Goal: Task Accomplishment & Management: Complete application form

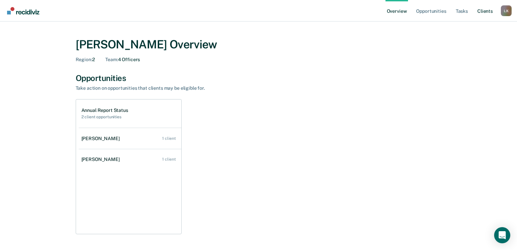
click at [487, 11] on link "Client s" at bounding box center [485, 11] width 18 height 22
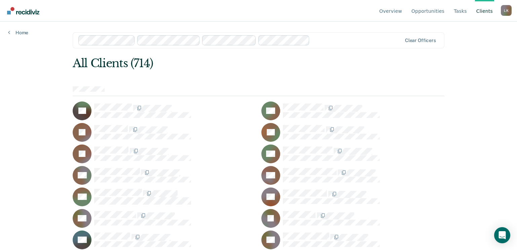
click at [110, 92] on div at bounding box center [258, 91] width 371 height 10
click at [220, 92] on div at bounding box center [258, 91] width 371 height 10
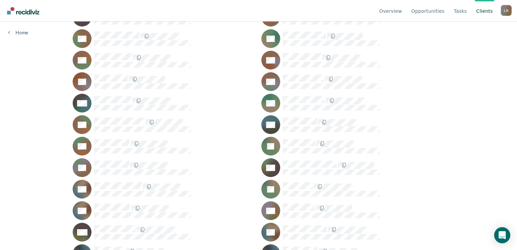
scroll to position [2353, 0]
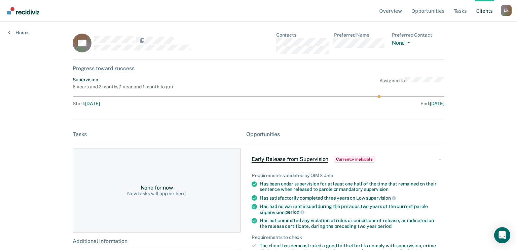
click at [357, 160] on span "Currently ineligible" at bounding box center [353, 159] width 41 height 7
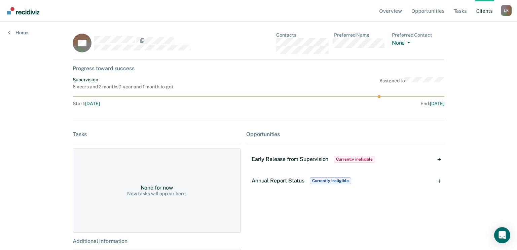
click at [443, 181] on div "Annual Report Status Currently ineligible" at bounding box center [345, 181] width 198 height 22
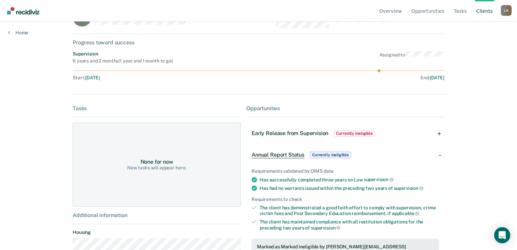
scroll to position [80, 0]
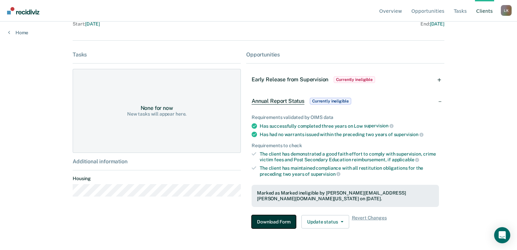
click at [277, 223] on button "Download Form" at bounding box center [273, 221] width 44 height 13
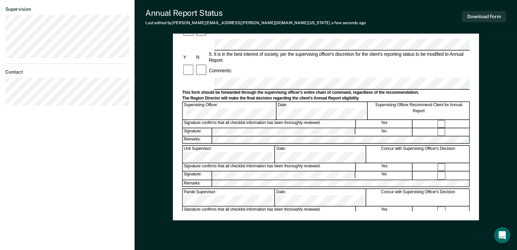
scroll to position [223, 0]
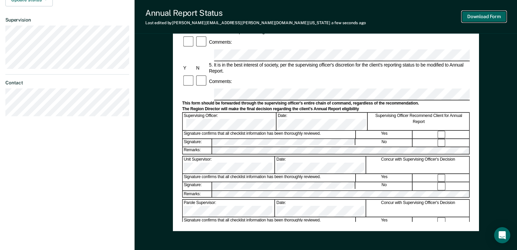
click at [478, 15] on button "Download Form" at bounding box center [483, 16] width 44 height 11
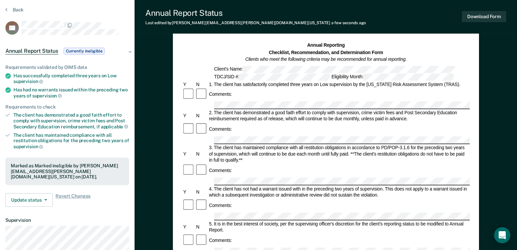
scroll to position [22, 0]
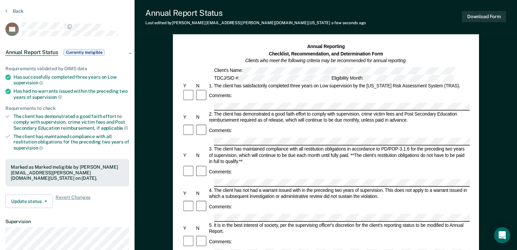
click at [71, 52] on span "Currently ineligible" at bounding box center [84, 52] width 41 height 7
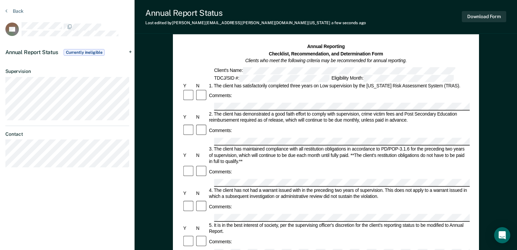
click at [130, 51] on div "Annual Report Status Currently ineligible" at bounding box center [67, 53] width 134 height 22
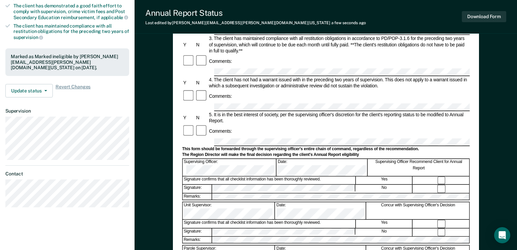
scroll to position [156, 0]
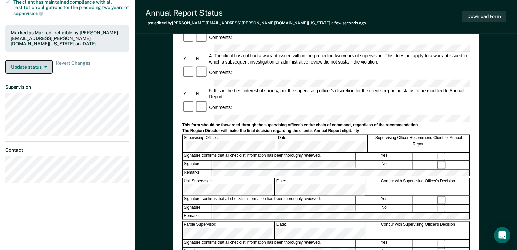
click at [49, 68] on button "Update status" at bounding box center [28, 66] width 47 height 13
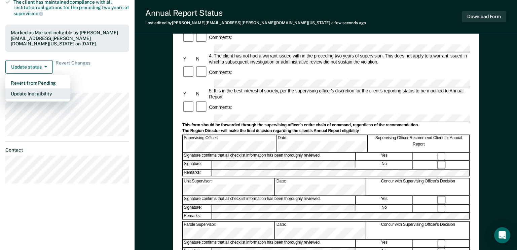
click at [45, 94] on button "Update Ineligibility" at bounding box center [37, 93] width 65 height 11
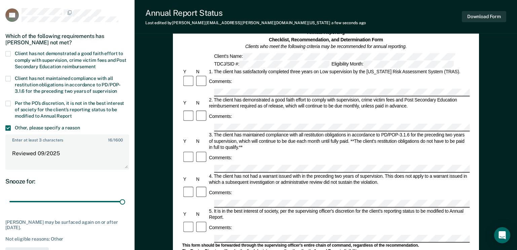
scroll to position [67, 0]
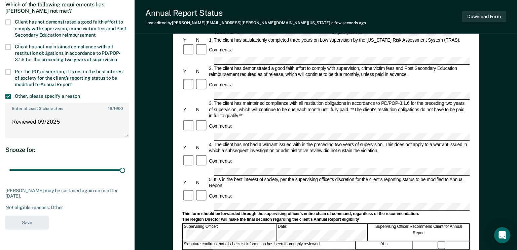
click at [11, 95] on label "Other, please specify a reason" at bounding box center [67, 97] width 124 height 6
click at [80, 94] on input "Other, please specify a reason" at bounding box center [80, 94] width 0 height 0
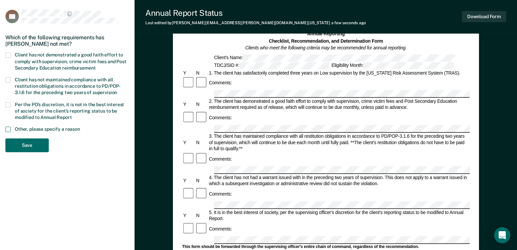
scroll to position [0, 0]
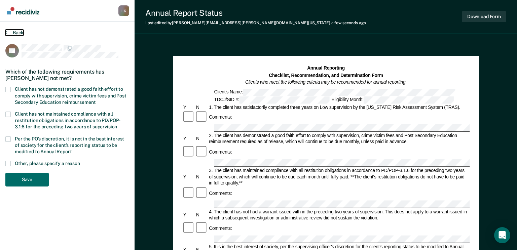
click at [13, 32] on button "Back" at bounding box center [14, 33] width 18 height 6
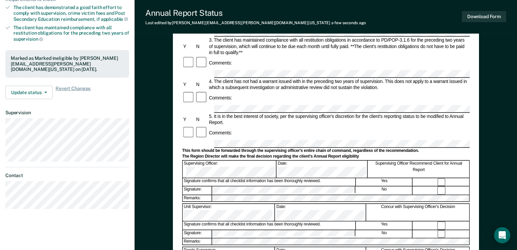
scroll to position [168, 0]
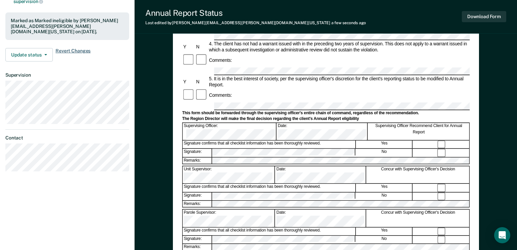
click at [71, 50] on span "Revert Changes" at bounding box center [72, 54] width 35 height 13
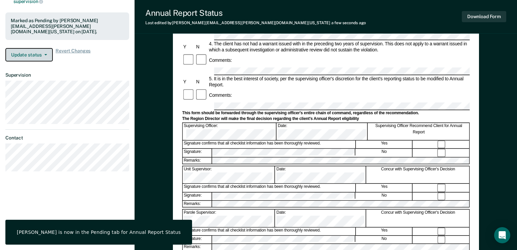
click at [36, 51] on button "Update status" at bounding box center [28, 54] width 47 height 13
